Goal: Transaction & Acquisition: Book appointment/travel/reservation

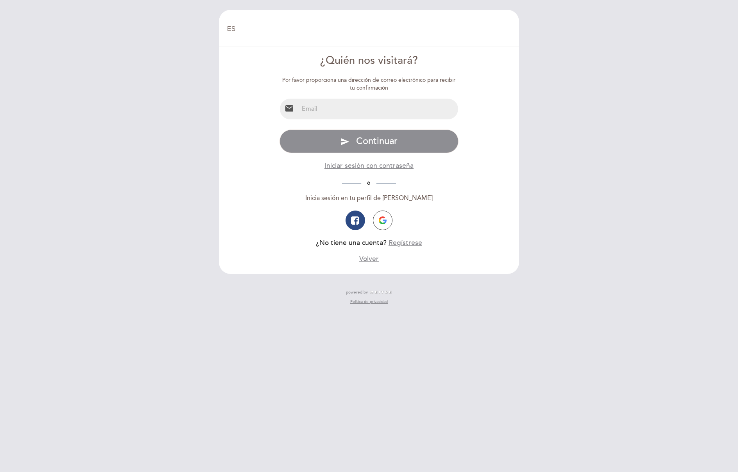
select select "es"
click at [368, 115] on input "email" at bounding box center [379, 109] width 160 height 21
type input "[EMAIL_ADDRESS][DOMAIN_NAME]"
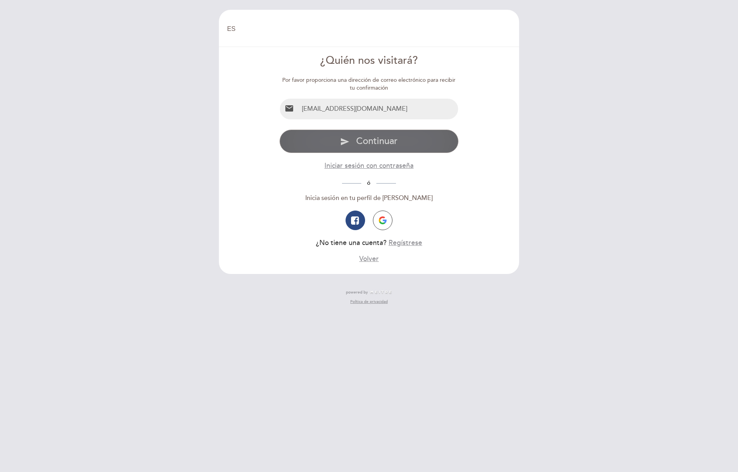
click at [377, 142] on span "Continuar" at bounding box center [376, 140] width 41 height 11
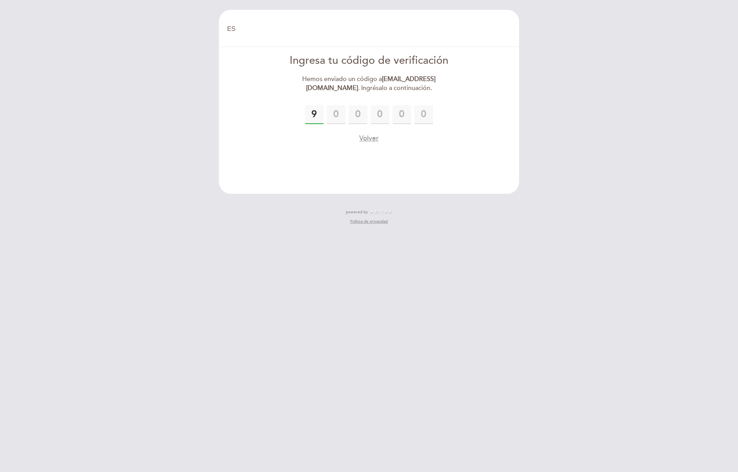
type input "9"
type input "1"
type input "4"
type input "8"
type input "5"
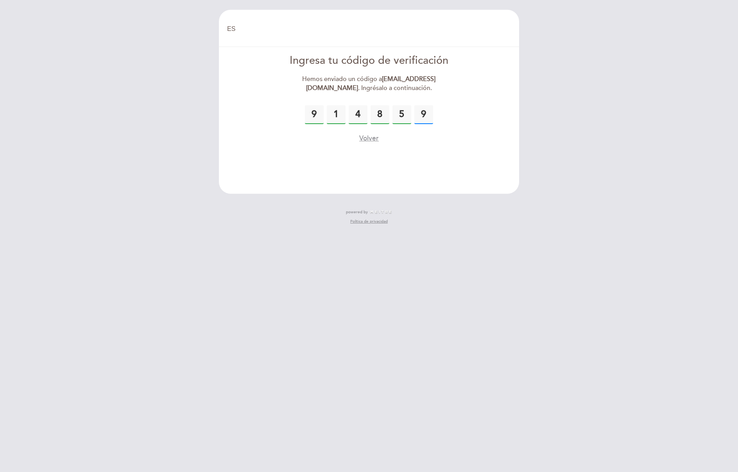
type input "9"
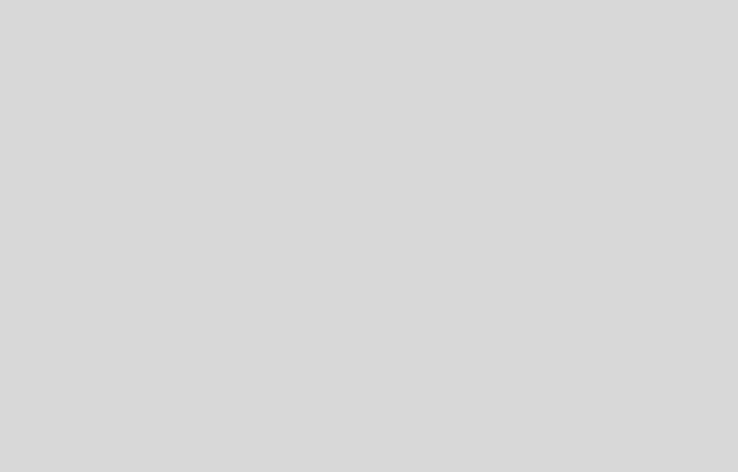
select select "es"
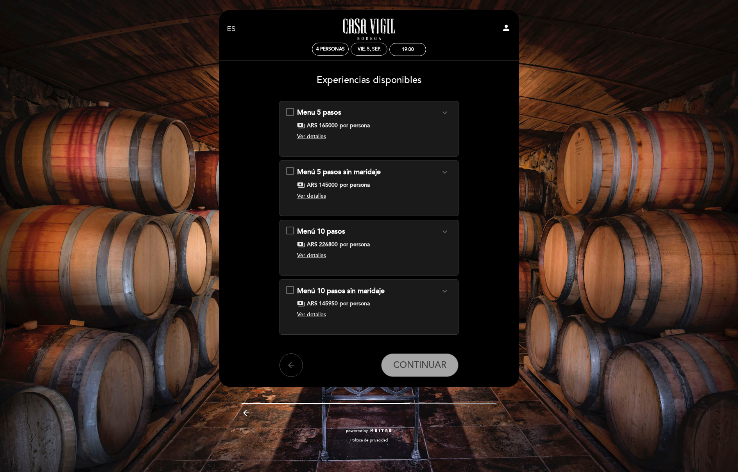
click at [295, 363] on icon "arrow_back" at bounding box center [291, 364] width 9 height 9
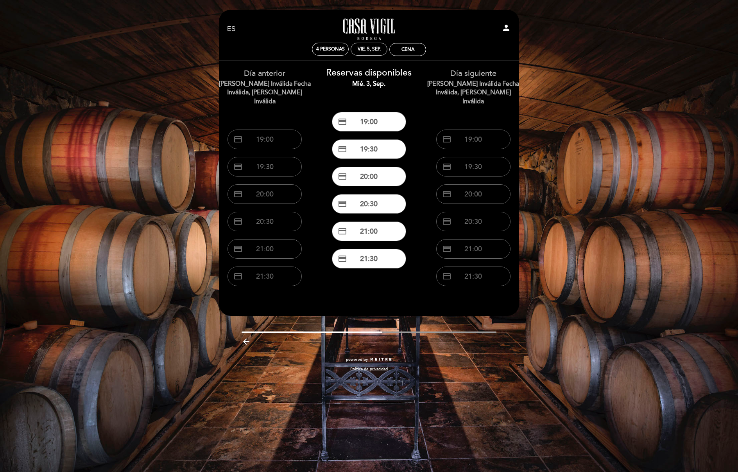
click at [246, 337] on icon "arrow_backward" at bounding box center [246, 341] width 9 height 9
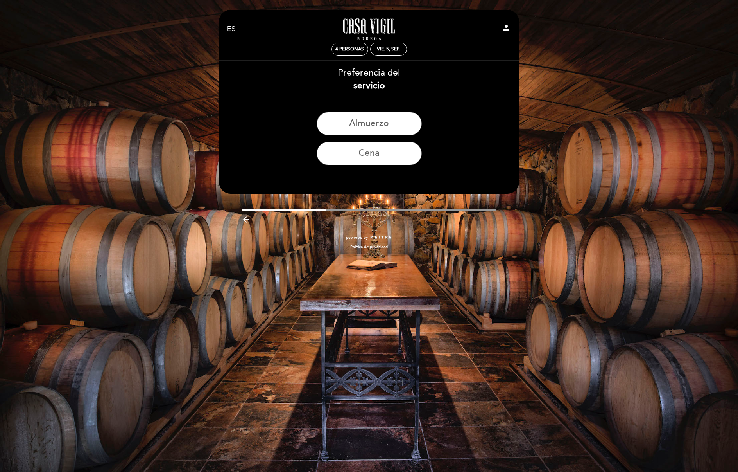
click at [246, 333] on div "EN ES PT [GEOGRAPHIC_DATA][PERSON_NAME] - Restaurante person 4 personas vie. 5,…" at bounding box center [369, 236] width 738 height 472
click at [242, 222] on icon "arrow_backward" at bounding box center [246, 219] width 9 height 9
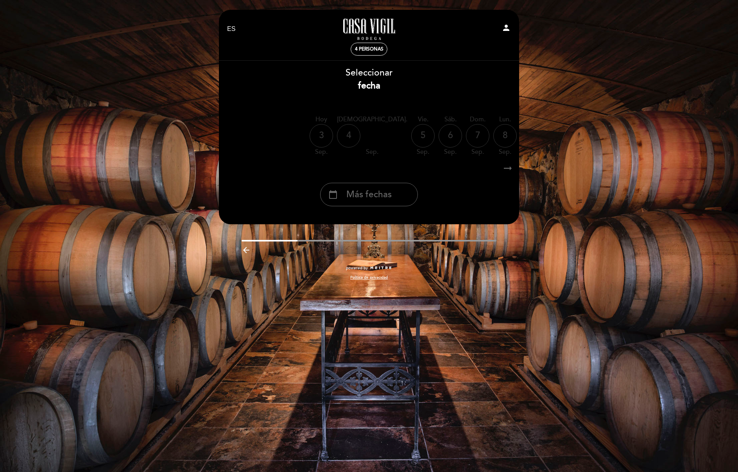
click at [243, 222] on header "EN ES PT [GEOGRAPHIC_DATA][PERSON_NAME] - Restaurante person 4 personas [GEOGRA…" at bounding box center [369, 117] width 300 height 214
click at [251, 249] on icon "arrow_backward" at bounding box center [246, 249] width 9 height 9
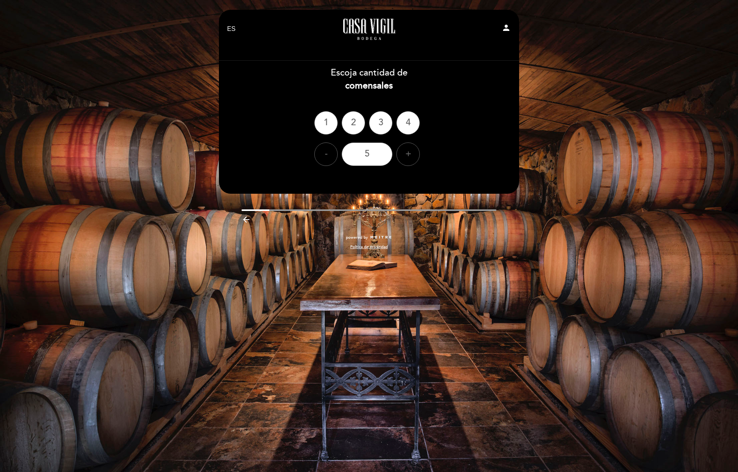
click at [248, 251] on div "powered by Política de privacidad" at bounding box center [369, 246] width 312 height 23
click at [411, 119] on div "4" at bounding box center [408, 122] width 23 height 23
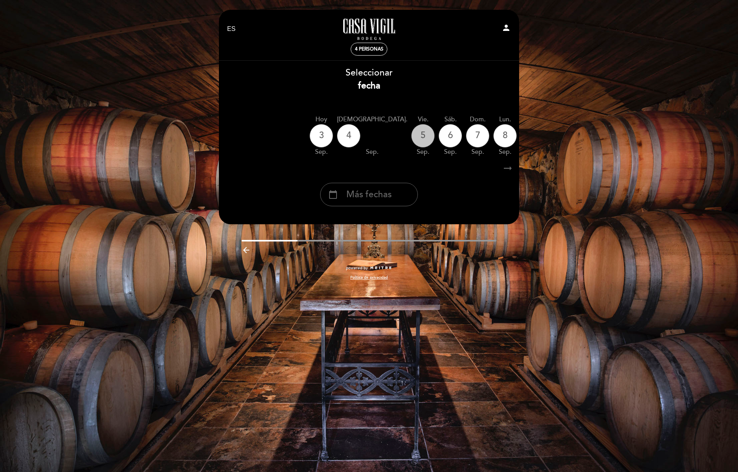
click at [411, 135] on div "5" at bounding box center [422, 135] width 23 height 23
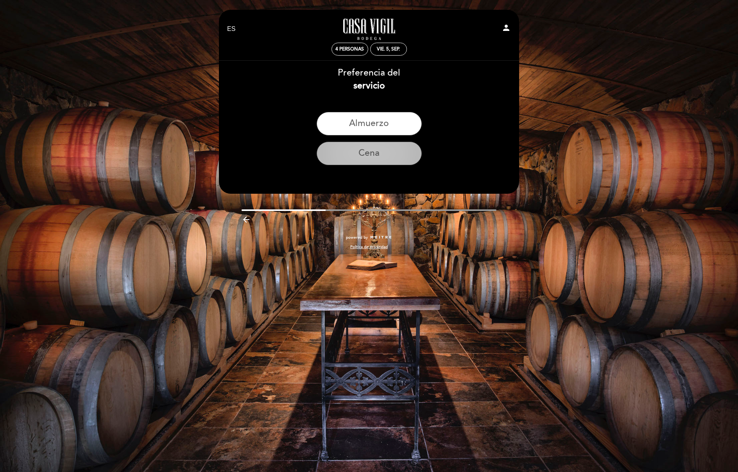
click at [385, 153] on button "Cena" at bounding box center [369, 153] width 105 height 23
